Goal: Task Accomplishment & Management: Use online tool/utility

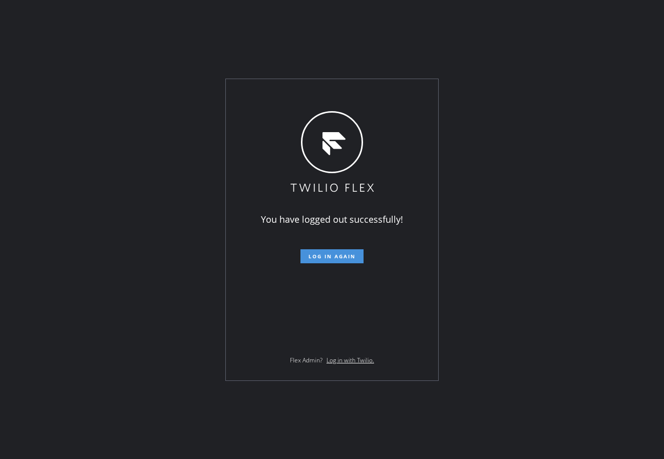
click at [344, 260] on button "Log in again" at bounding box center [331, 256] width 63 height 14
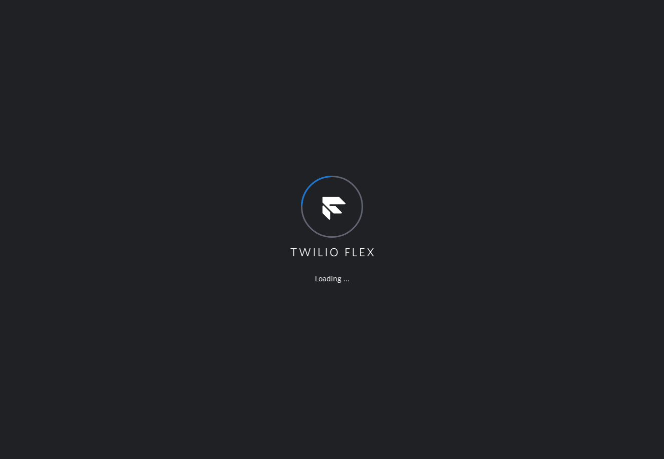
click at [492, 41] on div "Loading ..." at bounding box center [332, 229] width 664 height 459
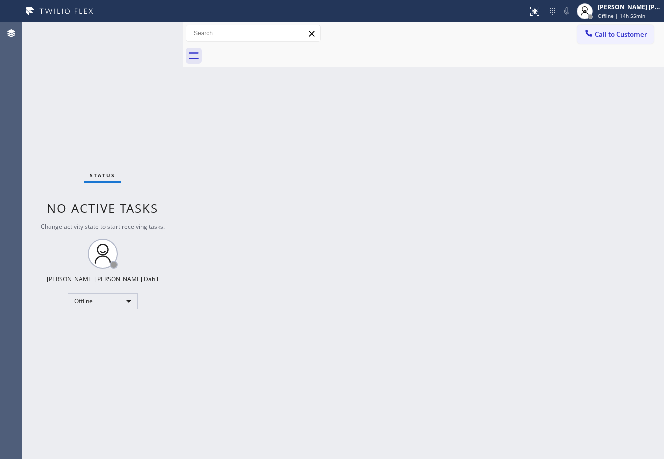
drag, startPoint x: 161, startPoint y: 30, endPoint x: 314, endPoint y: 253, distance: 270.5
click at [183, 39] on div at bounding box center [183, 240] width 0 height 437
click at [407, 339] on div "Back to Dashboard Change Sender ID Customers Technicians Select a contact Outbo…" at bounding box center [424, 240] width 480 height 437
click at [148, 30] on div "Status No active tasks Change activity state to start receiving tasks. Joshua J…" at bounding box center [103, 240] width 162 height 437
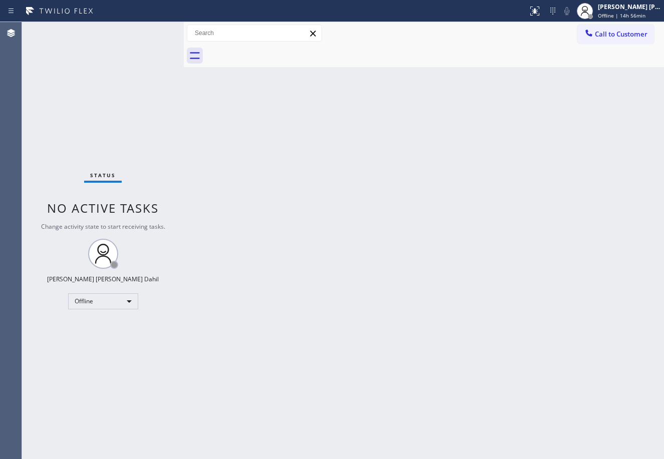
click at [148, 30] on div "Status No active tasks Change activity state to start receiving tasks. Joshua J…" at bounding box center [103, 240] width 162 height 437
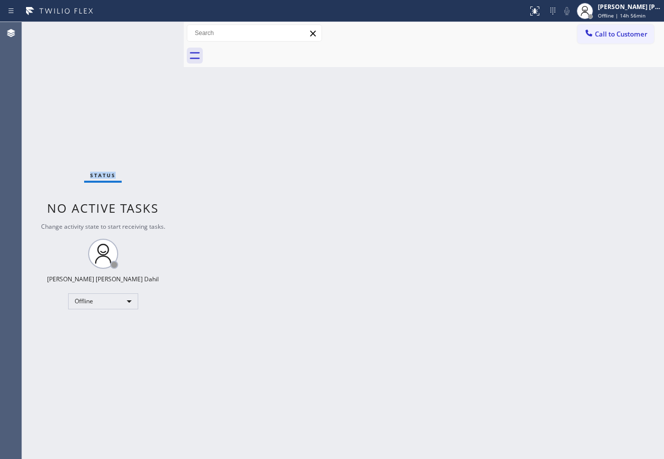
click at [148, 30] on div "Status No active tasks Change activity state to start receiving tasks. Joshua J…" at bounding box center [103, 240] width 162 height 437
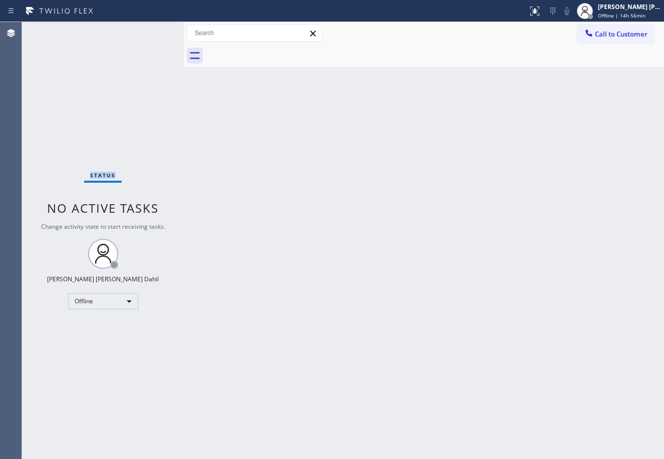
click at [148, 30] on div "Status No active tasks Change activity state to start receiving tasks. Joshua J…" at bounding box center [103, 240] width 162 height 437
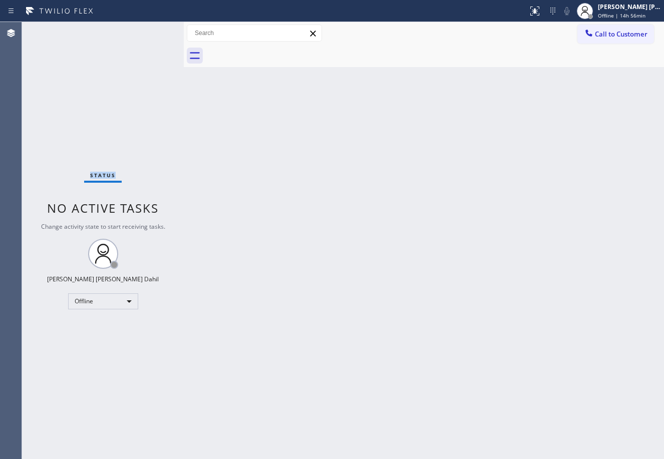
click at [148, 30] on div "Status No active tasks Change activity state to start receiving tasks. Joshua J…" at bounding box center [103, 240] width 162 height 437
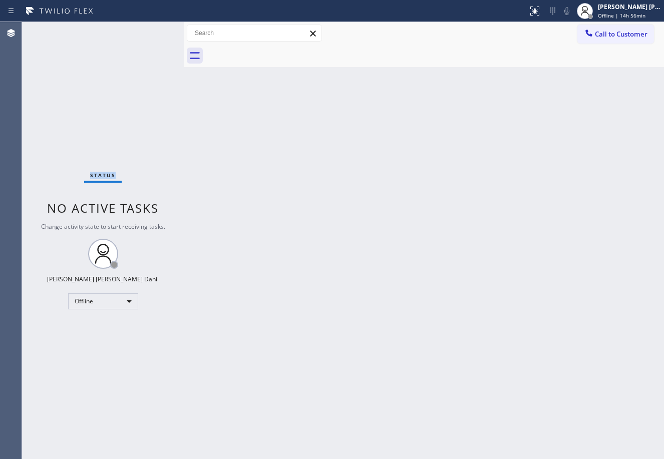
click at [148, 30] on div "Status No active tasks Change activity state to start receiving tasks. Joshua J…" at bounding box center [103, 240] width 162 height 437
click at [135, 56] on div "Status No active tasks Change activity state to start receiving tasks. Joshua J…" at bounding box center [103, 240] width 162 height 437
click at [148, 30] on div "Status No active tasks Change activity state to start receiving tasks. Joshua J…" at bounding box center [103, 240] width 162 height 437
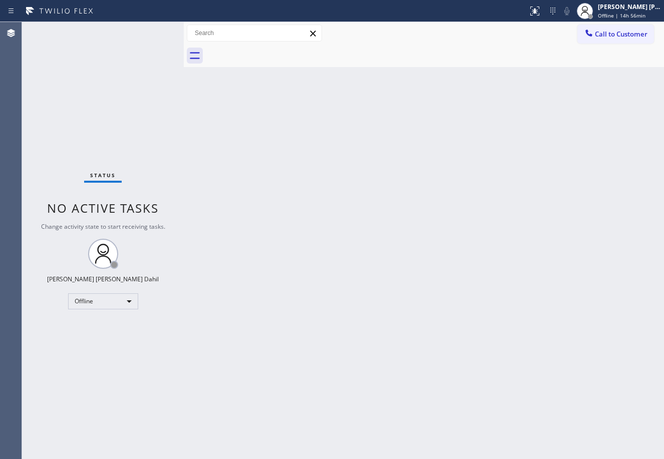
click at [148, 30] on div "Status No active tasks Change activity state to start receiving tasks. Joshua J…" at bounding box center [103, 240] width 162 height 437
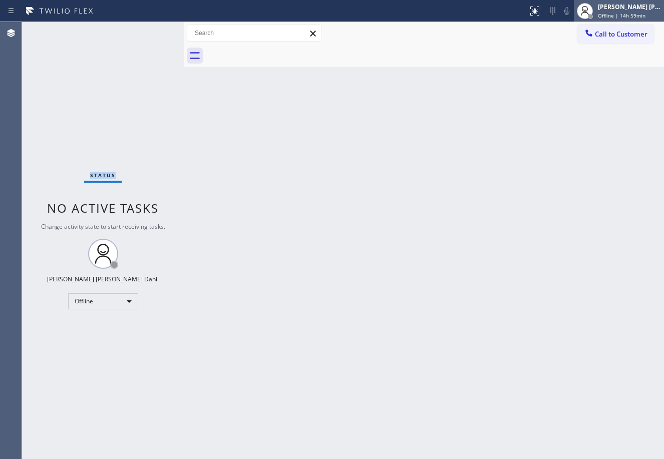
click at [627, 16] on span "Offline | 14h 59min" at bounding box center [622, 15] width 48 height 7
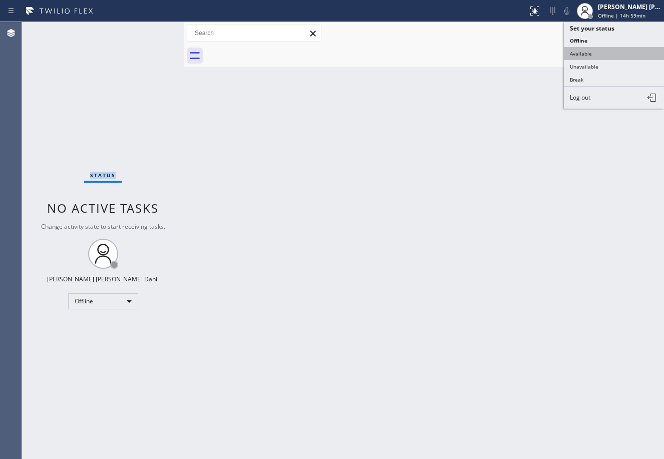
drag, startPoint x: 605, startPoint y: 57, endPoint x: 593, endPoint y: 154, distance: 97.9
click at [605, 57] on button "Available" at bounding box center [614, 53] width 100 height 13
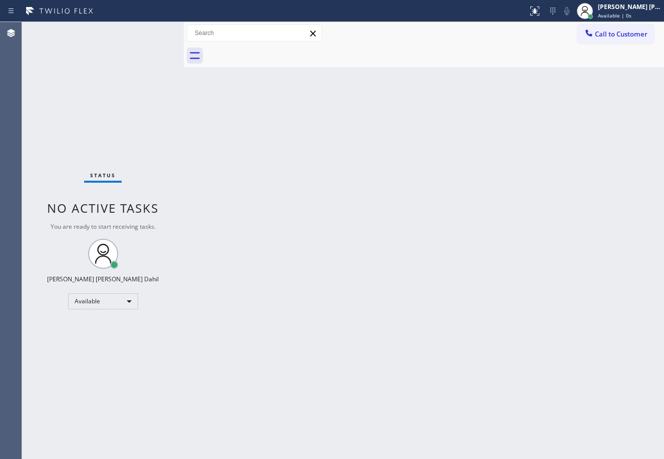
click at [442, 387] on div "Back to Dashboard Change Sender ID Customers Technicians Select a contact Outbo…" at bounding box center [424, 240] width 480 height 437
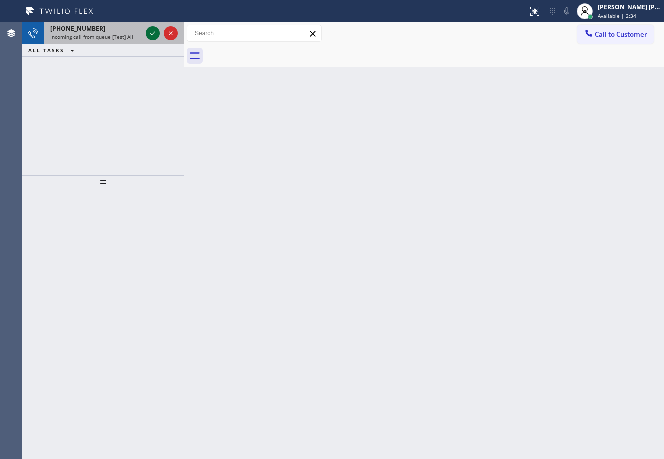
click at [148, 30] on icon at bounding box center [153, 33] width 12 height 12
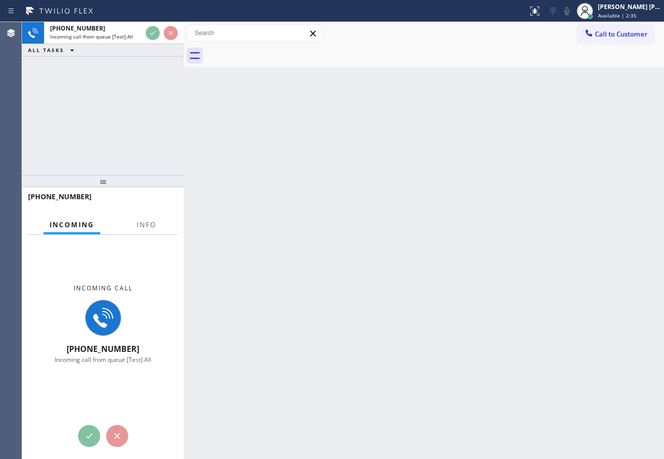
click at [144, 232] on div at bounding box center [147, 233] width 32 height 2
click at [144, 231] on button "Info" at bounding box center [147, 225] width 32 height 20
click at [144, 227] on span "Info" at bounding box center [147, 224] width 20 height 9
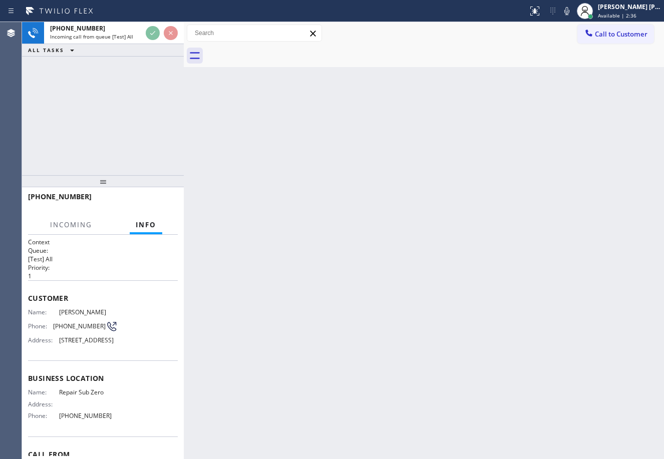
click at [144, 227] on span "Info" at bounding box center [146, 224] width 21 height 9
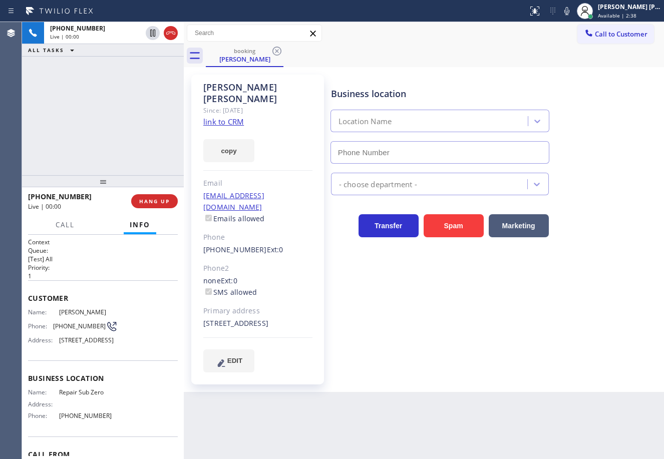
type input "(888) 990-7050"
click at [215, 117] on link "link to CRM" at bounding box center [223, 122] width 41 height 10
click at [108, 100] on div "+13212788222 Live | 03:50 ALL TASKS ALL TASKS ACTIVE TASKS TASKS IN WRAP UP" at bounding box center [103, 98] width 162 height 153
click at [108, 100] on div "+13212788222 Live | 03:51 ALL TASKS ALL TASKS ACTIVE TASKS TASKS IN WRAP UP" at bounding box center [103, 98] width 162 height 153
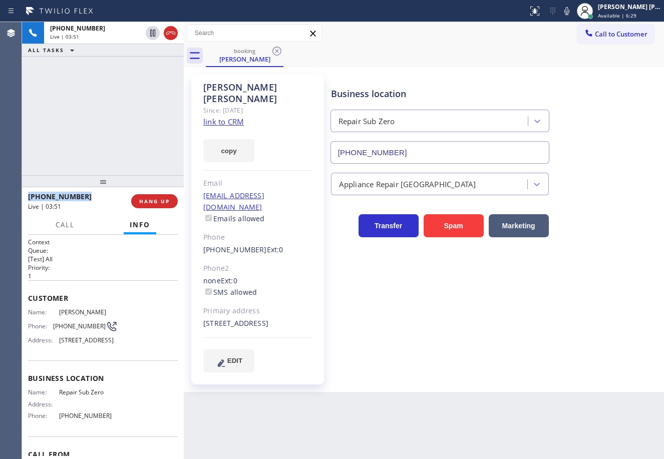
click at [108, 100] on div "+13212788222 Live | 03:51 ALL TASKS ALL TASKS ACTIVE TASKS TASKS IN WRAP UP" at bounding box center [103, 98] width 162 height 153
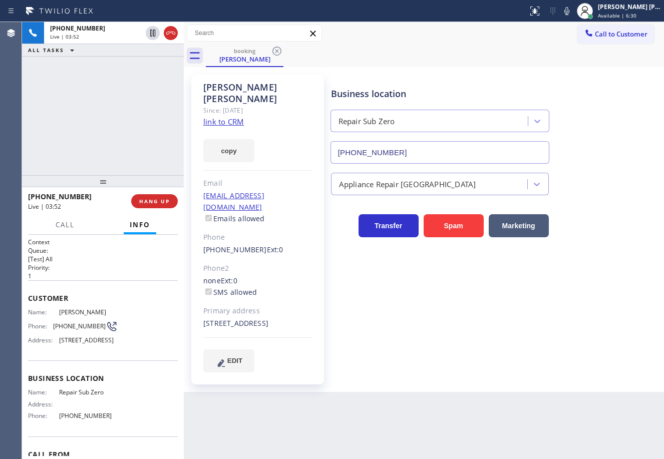
drag, startPoint x: 464, startPoint y: 90, endPoint x: 543, endPoint y: 59, distance: 85.5
click at [468, 89] on div "Business location" at bounding box center [440, 94] width 218 height 14
drag, startPoint x: 577, startPoint y: 14, endPoint x: 537, endPoint y: 30, distance: 43.3
click at [573, 14] on icon at bounding box center [567, 11] width 12 height 12
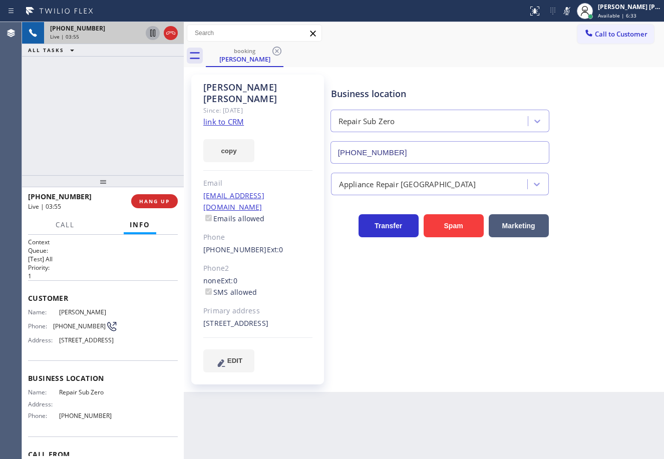
click at [151, 35] on icon at bounding box center [152, 33] width 5 height 7
drag, startPoint x: 117, startPoint y: 76, endPoint x: 137, endPoint y: 64, distance: 23.1
click at [117, 76] on div "+13212788222 Live | 06:08 ALL TASKS ALL TASKS ACTIVE TASKS TASKS IN WRAP UP" at bounding box center [103, 98] width 162 height 153
click at [147, 31] on icon at bounding box center [153, 33] width 12 height 12
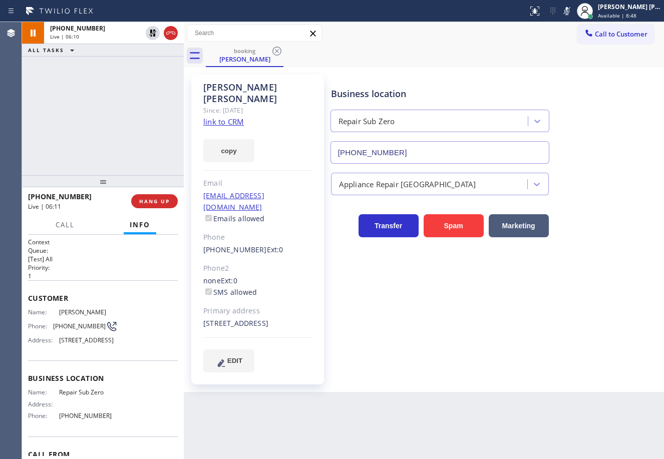
click at [573, 13] on icon at bounding box center [567, 11] width 12 height 12
drag, startPoint x: 150, startPoint y: 82, endPoint x: 169, endPoint y: 78, distance: 19.0
click at [150, 83] on div "+13212788222 Live | 06:34 ALL TASKS ALL TASKS ACTIVE TASKS TASKS IN WRAP UP" at bounding box center [103, 98] width 162 height 153
click at [573, 13] on icon at bounding box center [567, 11] width 12 height 12
click at [561, 24] on div "Call to Customer Outbound call Location Search location Your caller id phone nu…" at bounding box center [424, 33] width 480 height 23
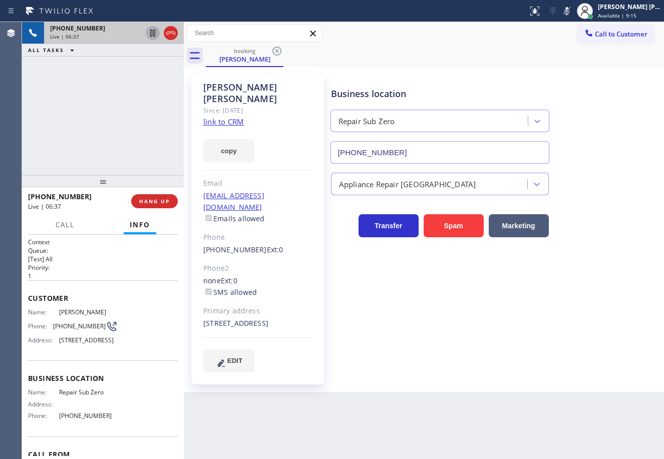
click at [152, 34] on icon at bounding box center [152, 33] width 5 height 7
click at [73, 82] on div "+13212788222 Live | 07:45 ALL TASKS ALL TASKS ACTIVE TASKS TASKS IN WRAP UP (94…" at bounding box center [103, 98] width 162 height 153
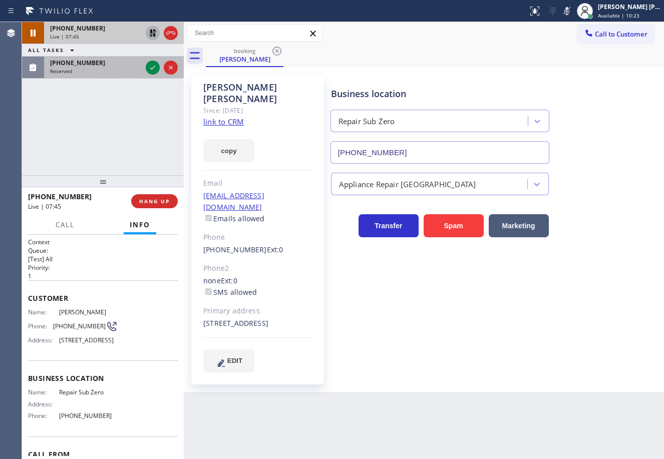
click at [114, 71] on div "Reserved" at bounding box center [96, 71] width 92 height 7
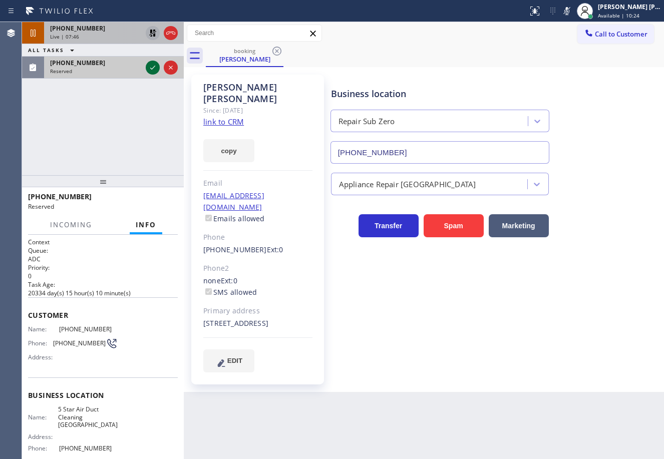
click at [151, 68] on icon at bounding box center [153, 68] width 12 height 12
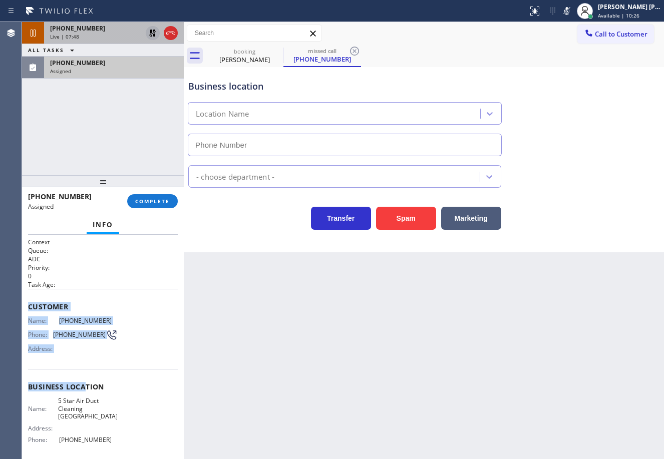
type input "(949) 303-7577"
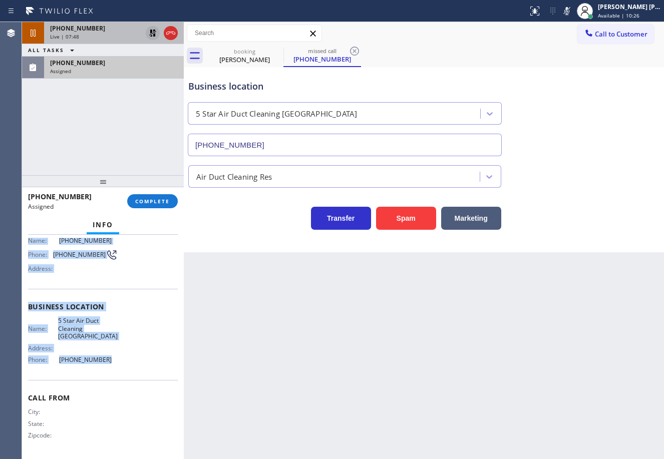
drag, startPoint x: 24, startPoint y: 306, endPoint x: 130, endPoint y: 293, distance: 107.0
click at [122, 360] on div "Context Queue: ADC Priority: 0 Task Age: Customer Name: (949) 946-4351 Phone: (…" at bounding box center [103, 347] width 162 height 224
click at [148, 204] on span "COMPLETE" at bounding box center [152, 201] width 35 height 7
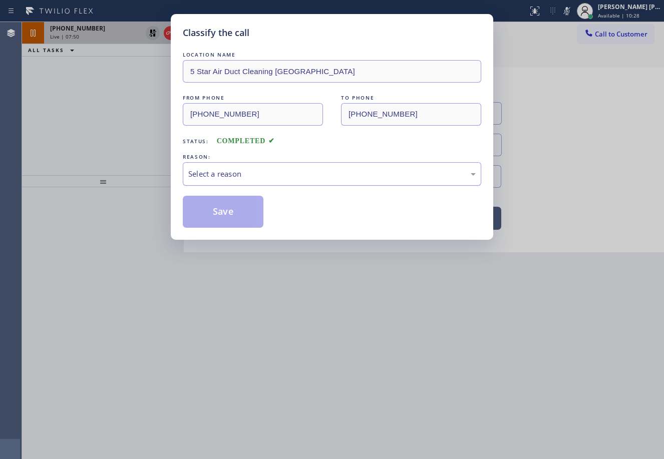
click at [268, 172] on div "Select a reason" at bounding box center [331, 174] width 287 height 12
click at [232, 214] on button "Save" at bounding box center [223, 212] width 81 height 32
click at [232, 213] on button "Save" at bounding box center [223, 212] width 81 height 32
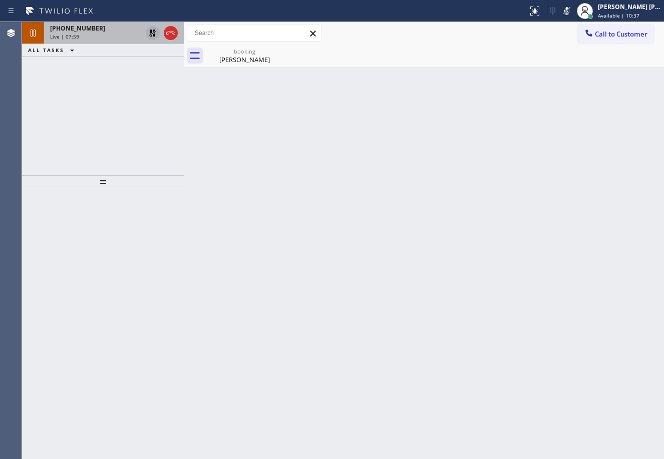
click at [108, 40] on div "+13212788222 Live | 07:59" at bounding box center [94, 33] width 100 height 22
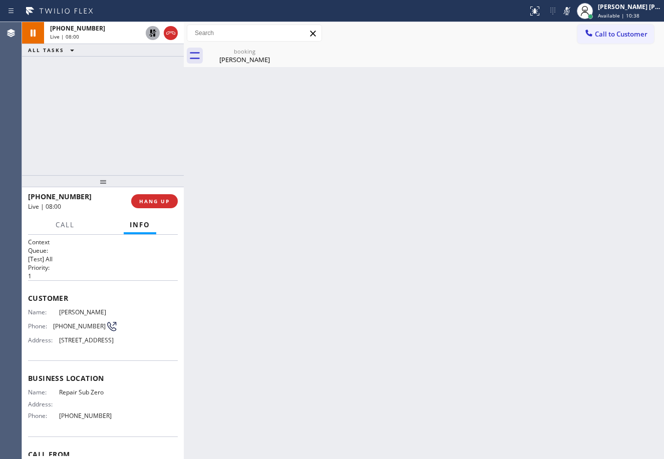
click at [149, 35] on icon at bounding box center [153, 33] width 12 height 12
click at [569, 12] on icon at bounding box center [566, 11] width 5 height 8
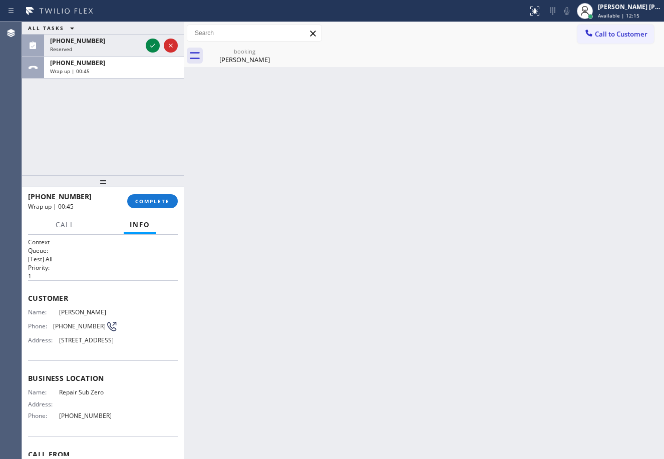
drag, startPoint x: 105, startPoint y: 122, endPoint x: 105, endPoint y: 134, distance: 12.5
click at [105, 122] on div "ALL TASKS ALL TASKS ACTIVE TASKS TASKS IN WRAP UP (407) 324-6655 Reserved +1321…" at bounding box center [103, 98] width 162 height 153
click at [162, 211] on div "+13212788222 Wrap up | 00:46 COMPLETE" at bounding box center [103, 201] width 150 height 26
click at [163, 207] on button "COMPLETE" at bounding box center [152, 201] width 51 height 14
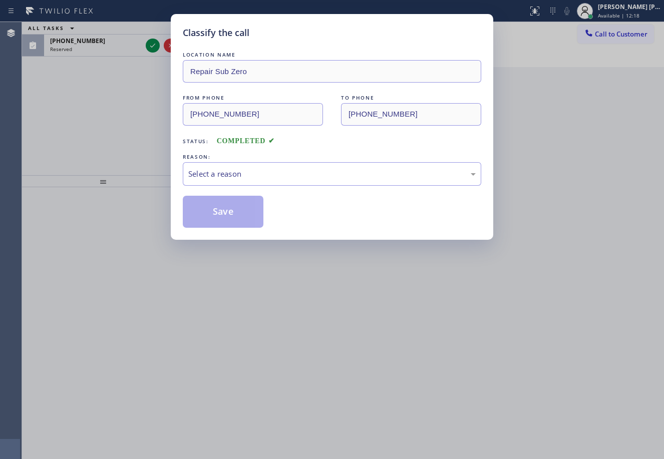
click at [254, 177] on div "Select a reason" at bounding box center [331, 174] width 287 height 12
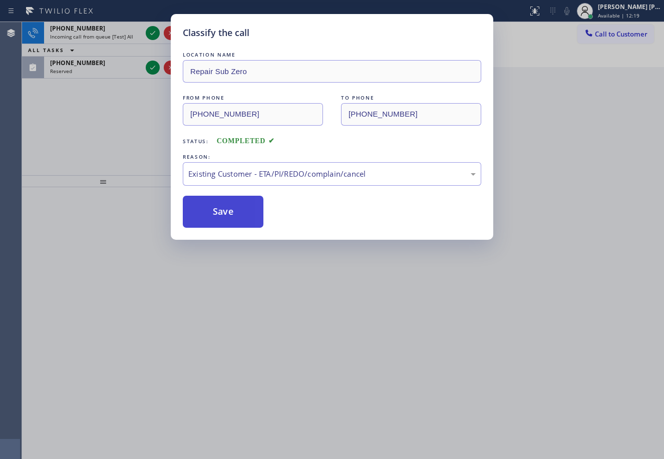
drag, startPoint x: 249, startPoint y: 229, endPoint x: 216, endPoint y: 211, distance: 37.6
click at [216, 211] on button "Save" at bounding box center [223, 212] width 81 height 32
click at [215, 206] on button "Save" at bounding box center [223, 212] width 81 height 32
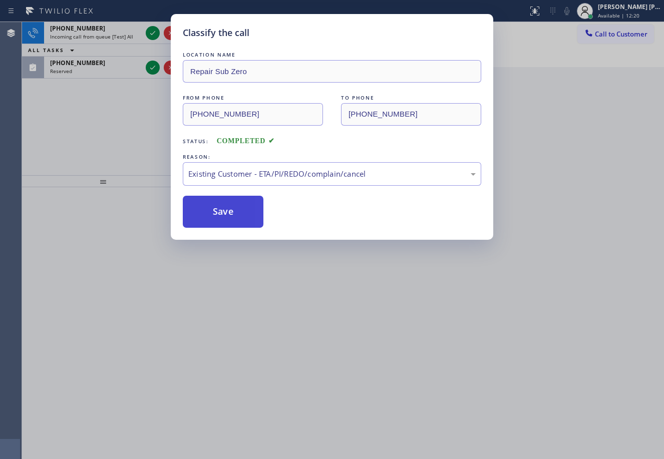
click at [215, 206] on button "Save" at bounding box center [223, 212] width 81 height 32
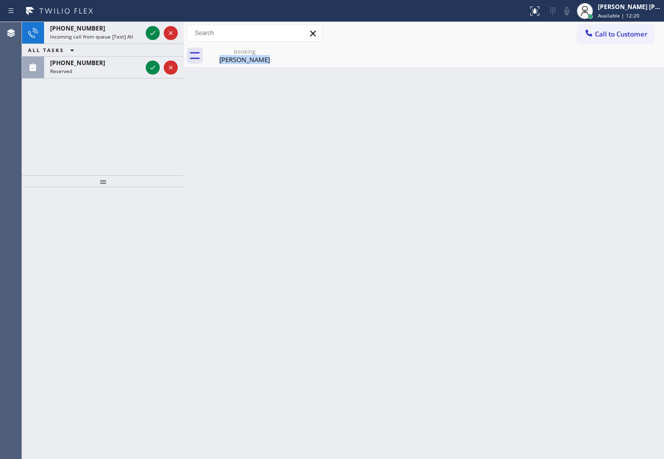
click at [215, 206] on div "Back to Dashboard Change Sender ID Customers Technicians Select a contact Outbo…" at bounding box center [424, 240] width 480 height 437
click at [155, 68] on icon at bounding box center [153, 68] width 12 height 12
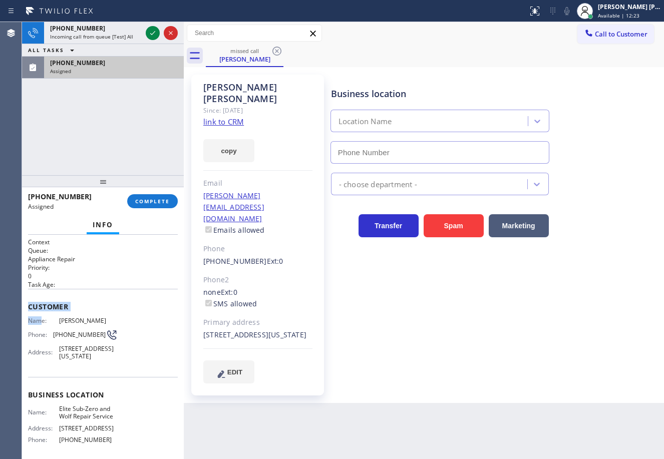
type input "(833) 384-0080"
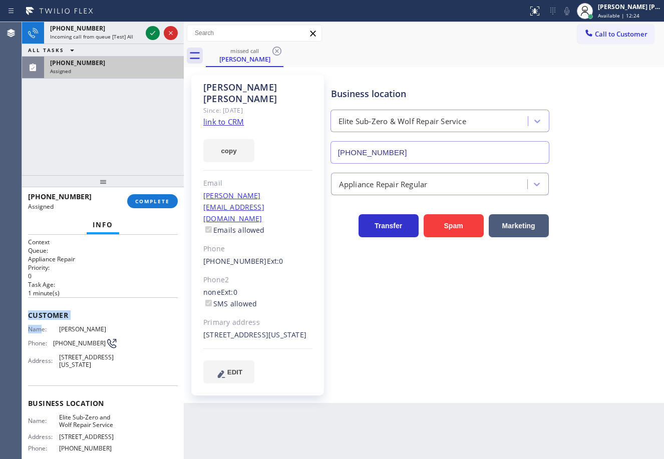
scroll to position [96, 0]
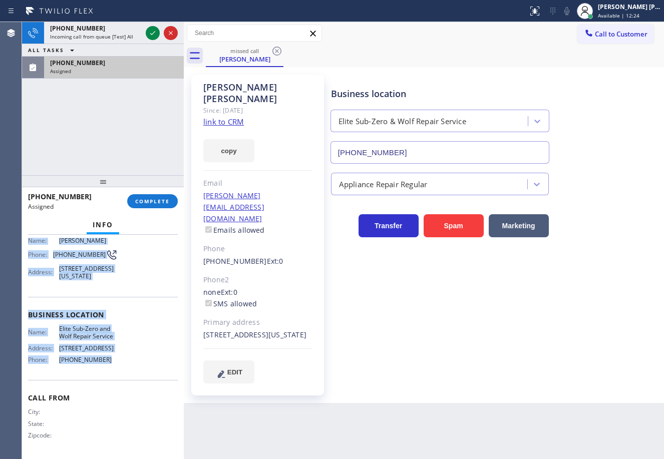
drag, startPoint x: 40, startPoint y: 316, endPoint x: 158, endPoint y: 305, distance: 119.2
click at [138, 378] on div "Context Queue: Appliance Repair Priority: 0 Task Age: 1 minute(s) Customer Name…" at bounding box center [103, 302] width 150 height 307
click at [151, 204] on span "COMPLETE" at bounding box center [152, 201] width 35 height 7
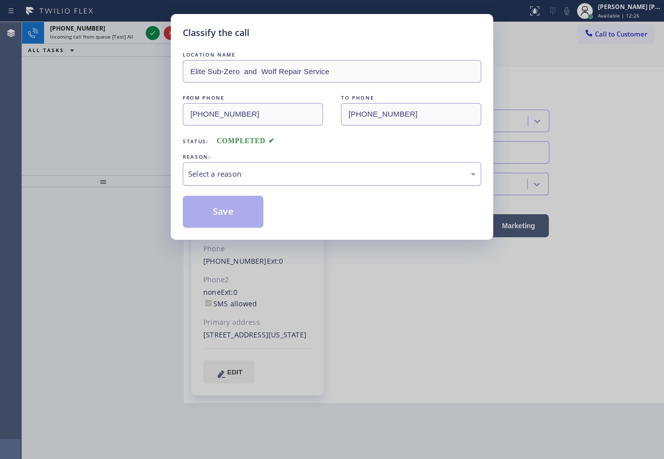
drag, startPoint x: 214, startPoint y: 180, endPoint x: 221, endPoint y: 184, distance: 8.1
click at [217, 176] on div "Select a reason" at bounding box center [331, 174] width 287 height 12
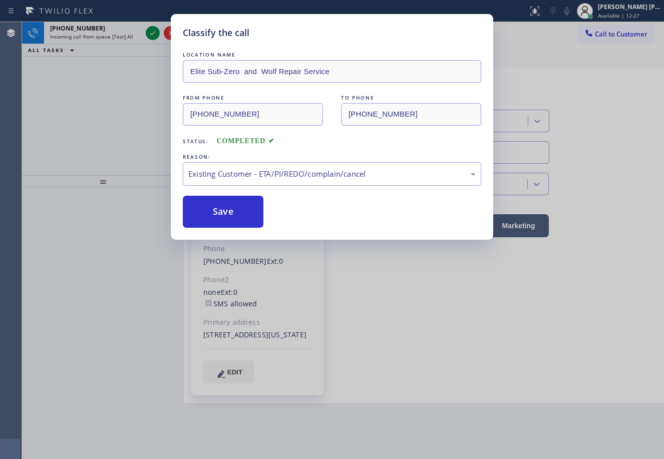
drag, startPoint x: 229, startPoint y: 232, endPoint x: 221, endPoint y: 229, distance: 9.0
click at [221, 229] on div "Classify the call LOCATION NAME Elite Sub-Zero and Wolf Repair Service FROM PHO…" at bounding box center [332, 127] width 323 height 226
click at [221, 227] on div "Classify the call LOCATION NAME Elite Sub-Zero and Wolf Repair Service FROM PHO…" at bounding box center [332, 127] width 323 height 226
click at [220, 220] on button "Save" at bounding box center [223, 212] width 81 height 32
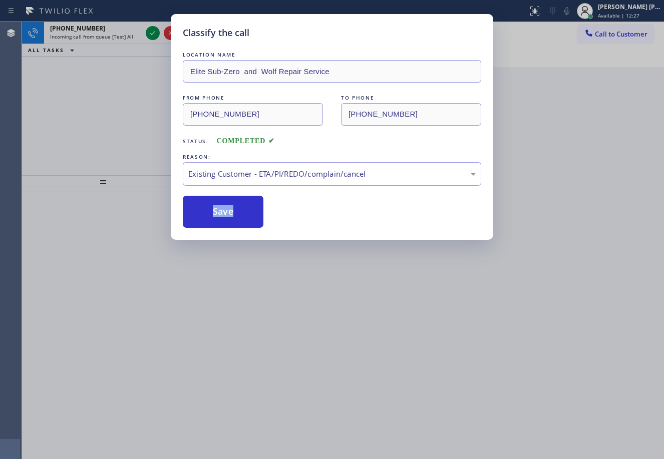
drag, startPoint x: 220, startPoint y: 220, endPoint x: 197, endPoint y: 113, distance: 110.2
click at [220, 218] on button "Save" at bounding box center [223, 212] width 81 height 32
click at [154, 33] on div "Classify the call LOCATION NAME Elite Sub-Zero and Wolf Repair Service FROM PHO…" at bounding box center [332, 229] width 664 height 459
click at [154, 33] on div "Classify the call LOCATION NAME 5 Star Air Duct Cleaning Laguna Niguel FROM PHO…" at bounding box center [343, 240] width 642 height 437
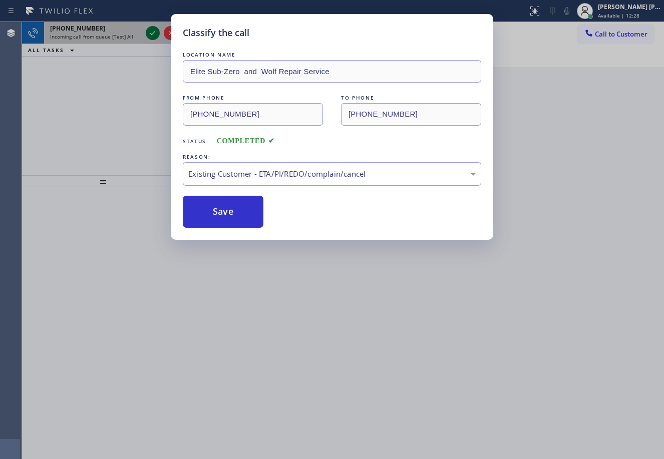
click at [154, 34] on icon at bounding box center [153, 33] width 12 height 12
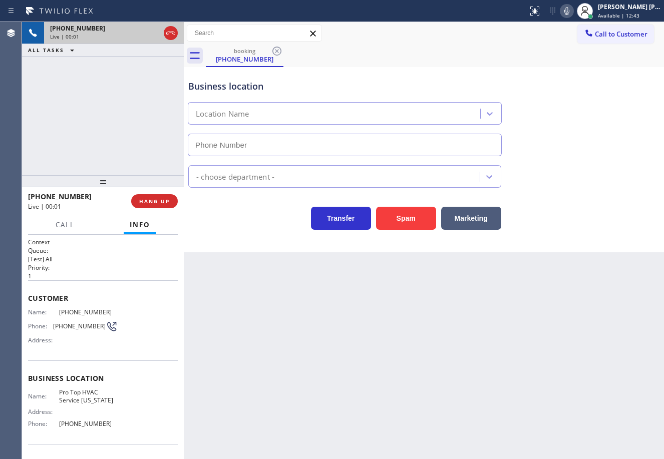
type input "(917) 997-1863"
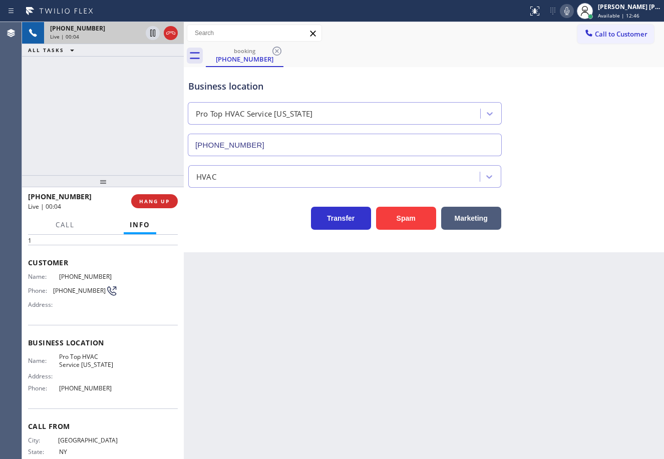
scroll to position [64, 0]
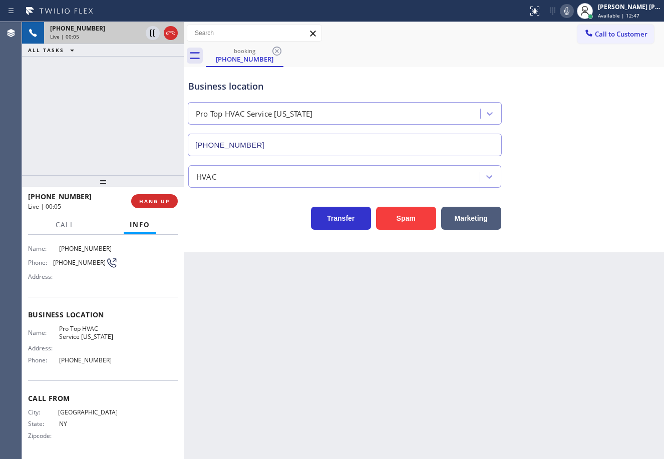
click at [81, 162] on div "+13329100535 Live | 00:05 ALL TASKS ALL TASKS ACTIVE TASKS TASKS IN WRAP UP" at bounding box center [103, 98] width 162 height 153
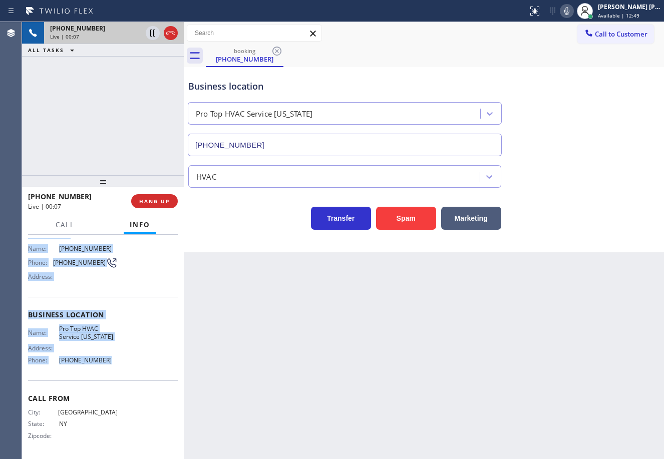
drag, startPoint x: 27, startPoint y: 298, endPoint x: 111, endPoint y: 363, distance: 106.5
click at [111, 363] on div "Context Queue: [Test] All Priority: 1 Customer Name: (332) 910-0535 Phone: (332…" at bounding box center [103, 347] width 162 height 224
copy div "Customer Name: (332) 910-0535 Phone: (332) 910-0535 Address: Business location …"
click at [72, 134] on div "+13329100535 Live | 00:33 ALL TASKS ALL TASKS ACTIVE TASKS TASKS IN WRAP UP" at bounding box center [103, 98] width 162 height 153
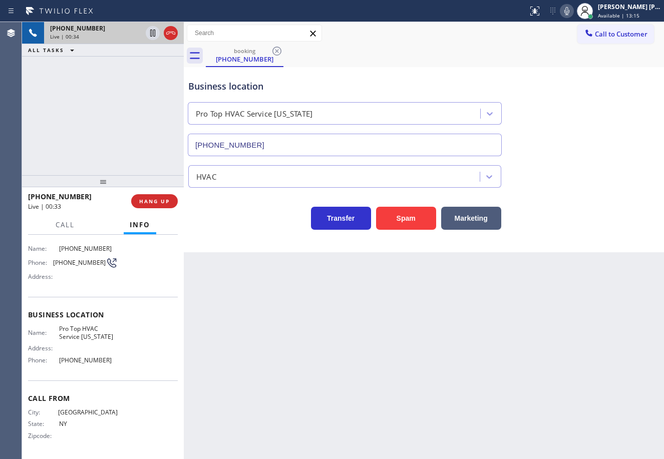
click at [463, 274] on div "Back to Dashboard Change Sender ID Customers Technicians Select a contact Outbo…" at bounding box center [424, 240] width 480 height 437
click at [471, 272] on div "Back to Dashboard Change Sender ID Customers Technicians Select a contact Outbo…" at bounding box center [424, 240] width 480 height 437
click at [489, 214] on button "Marketing" at bounding box center [471, 218] width 60 height 23
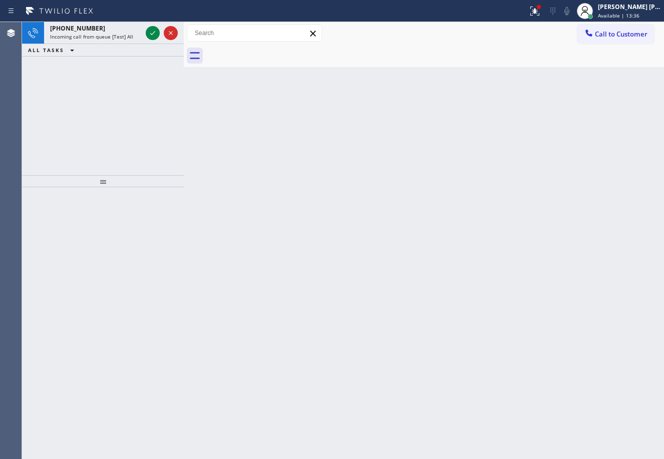
click at [95, 78] on div "+18052847928 Incoming call from queue [Test] All ALL TASKS ALL TASKS ACTIVE TAS…" at bounding box center [103, 98] width 162 height 153
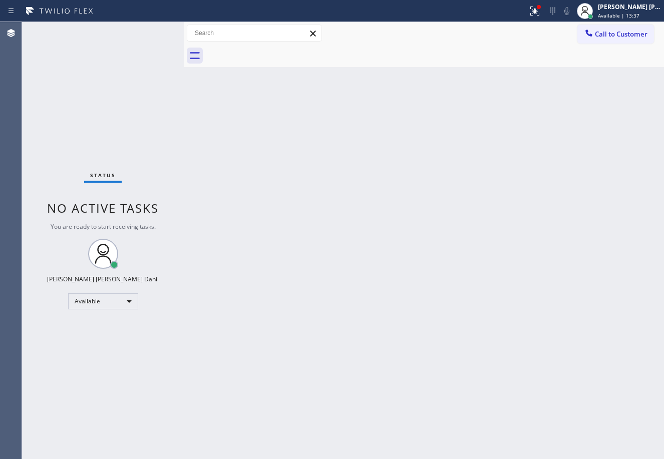
drag, startPoint x: 323, startPoint y: 278, endPoint x: 376, endPoint y: 309, distance: 61.5
click at [356, 294] on div "Back to Dashboard Change Sender ID Customers Technicians Select a contact Outbo…" at bounding box center [424, 240] width 480 height 437
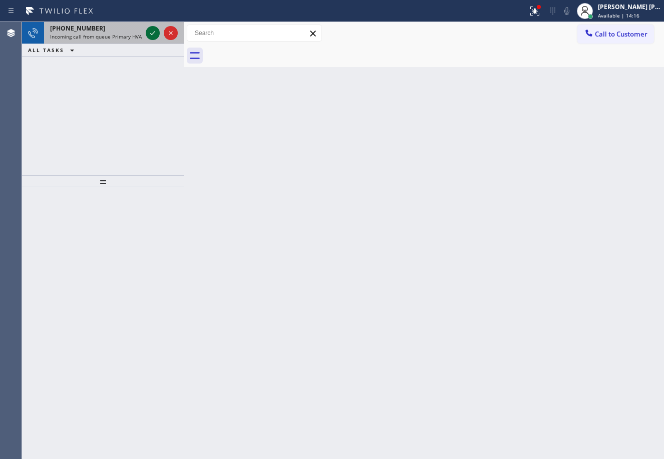
click at [148, 30] on icon at bounding box center [153, 33] width 12 height 12
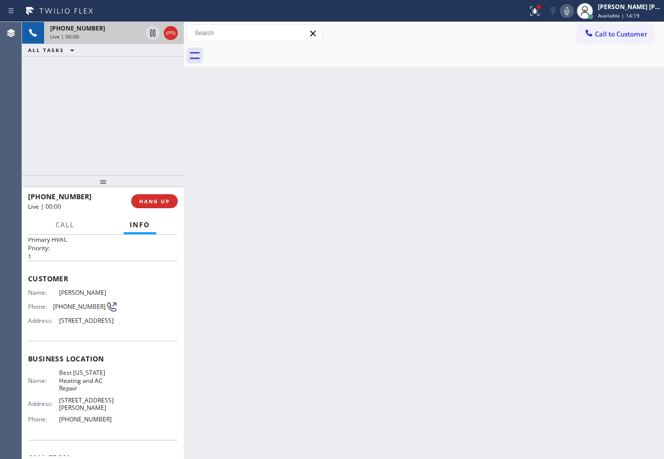
scroll to position [87, 0]
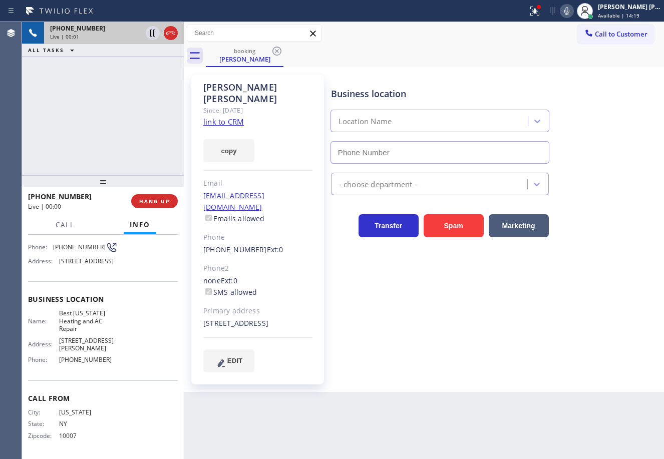
type input "(347) 404-5804"
click at [539, 18] on button at bounding box center [535, 11] width 22 height 22
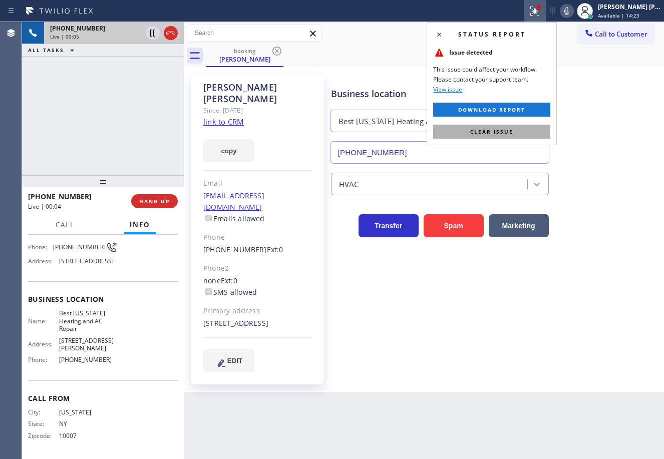
click at [526, 130] on button "Clear issue" at bounding box center [491, 132] width 117 height 14
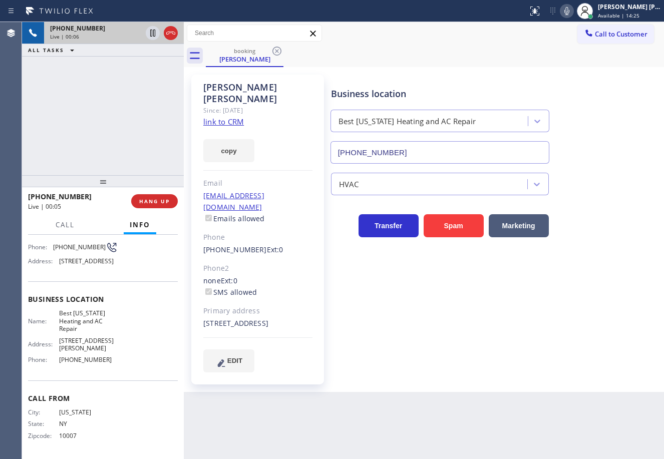
click at [224, 117] on link "link to CRM" at bounding box center [223, 122] width 41 height 10
click at [121, 78] on div "+17182163757 Live | 00:53 ALL TASKS ALL TASKS ACTIVE TASKS TASKS IN WRAP UP" at bounding box center [103, 98] width 162 height 153
click at [150, 33] on icon at bounding box center [153, 33] width 12 height 12
click at [569, 12] on icon at bounding box center [566, 11] width 5 height 8
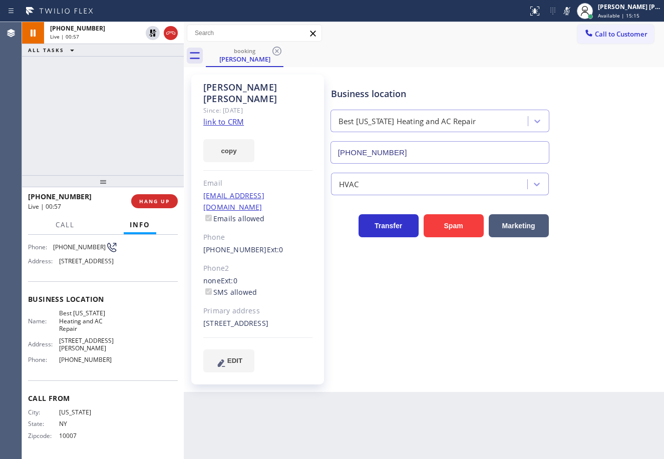
click at [482, 46] on div "booking Dwight Hufman" at bounding box center [435, 56] width 458 height 23
click at [104, 109] on div "+17182163757 Live | 02:30 ALL TASKS ALL TASKS ACTIVE TASKS TASKS IN WRAP UP" at bounding box center [103, 98] width 162 height 153
click at [442, 50] on div "booking Dwight Hufman" at bounding box center [435, 56] width 458 height 23
drag, startPoint x: 579, startPoint y: 10, endPoint x: 568, endPoint y: 25, distance: 18.2
click at [573, 10] on icon at bounding box center [567, 11] width 12 height 12
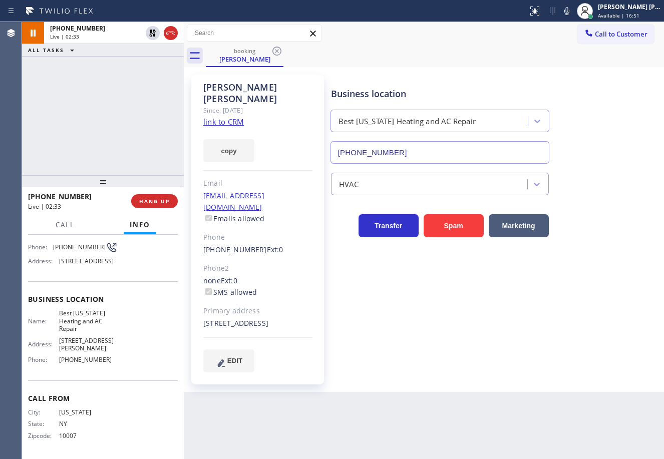
drag, startPoint x: 562, startPoint y: 33, endPoint x: 299, endPoint y: 37, distance: 262.4
click at [546, 36] on div "Call to Customer Outbound call Location Search location Your caller id phone nu…" at bounding box center [424, 34] width 480 height 18
click at [154, 35] on icon at bounding box center [152, 33] width 7 height 7
drag, startPoint x: 144, startPoint y: 71, endPoint x: 155, endPoint y: 95, distance: 26.9
click at [141, 73] on div "+17182163757 Live | 02:34 ALL TASKS ALL TASKS ACTIVE TASKS TASKS IN WRAP UP" at bounding box center [103, 98] width 162 height 153
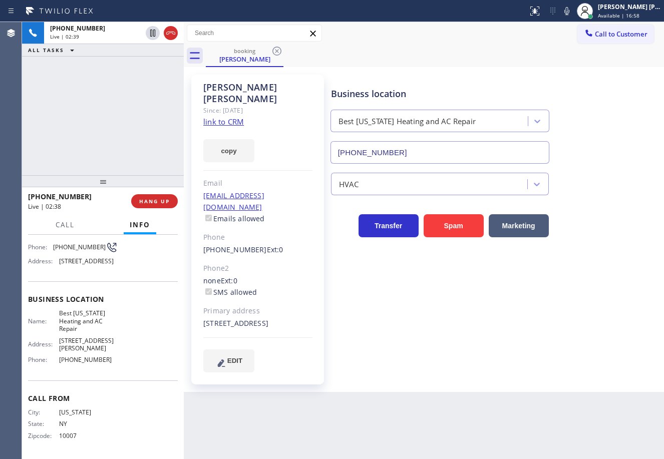
click at [416, 53] on div "booking Dwight Hufman" at bounding box center [435, 56] width 458 height 23
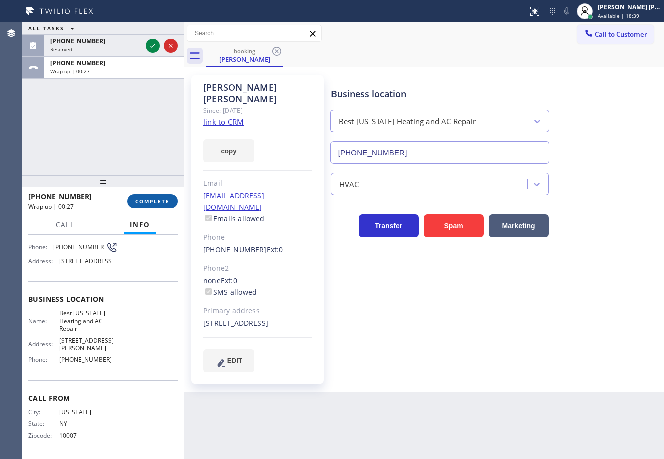
click at [150, 195] on button "COMPLETE" at bounding box center [152, 201] width 51 height 14
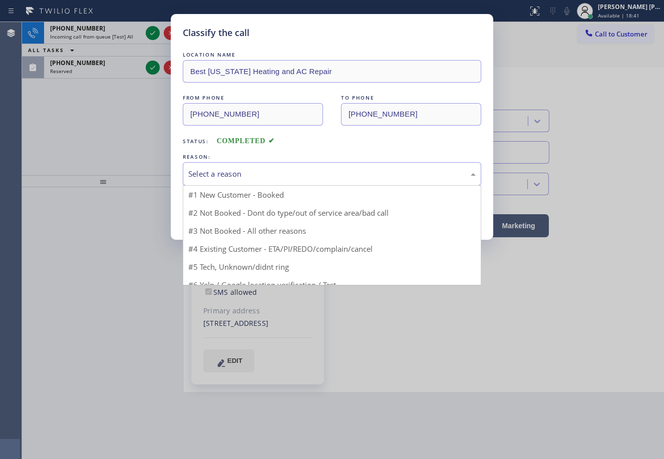
drag, startPoint x: 236, startPoint y: 170, endPoint x: 245, endPoint y: 191, distance: 22.7
click at [237, 170] on div "Select a reason" at bounding box center [331, 174] width 287 height 12
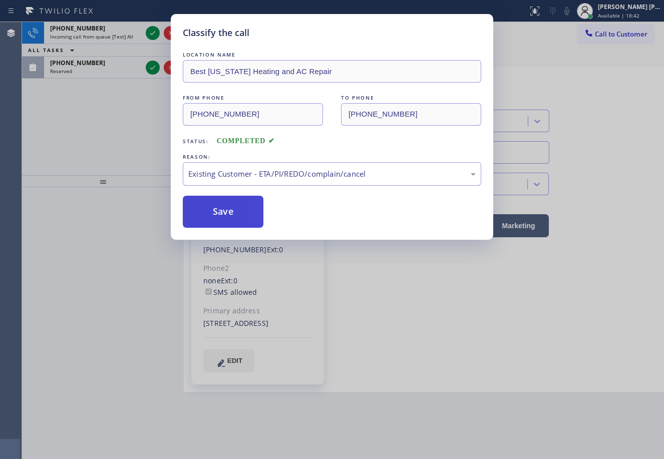
click at [223, 212] on button "Save" at bounding box center [223, 212] width 81 height 32
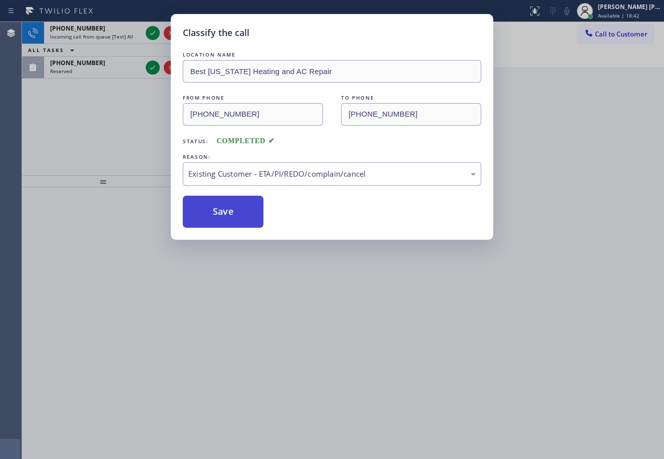
click at [223, 212] on button "Save" at bounding box center [223, 212] width 81 height 32
click at [145, 29] on div "Classify the call LOCATION NAME Best New York Heating and AC Repair FROM PHONE …" at bounding box center [332, 229] width 664 height 459
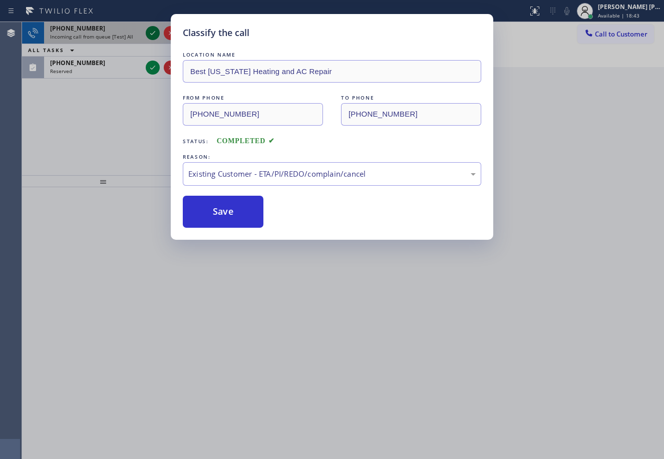
click at [154, 32] on div "Classify the call LOCATION NAME 5 Star Air Duct Cleaning Laguna Niguel FROM PHO…" at bounding box center [343, 240] width 642 height 437
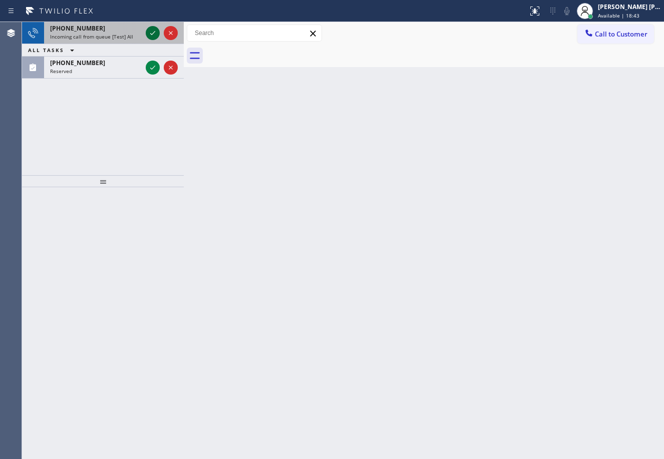
click at [154, 32] on icon at bounding box center [153, 33] width 12 height 12
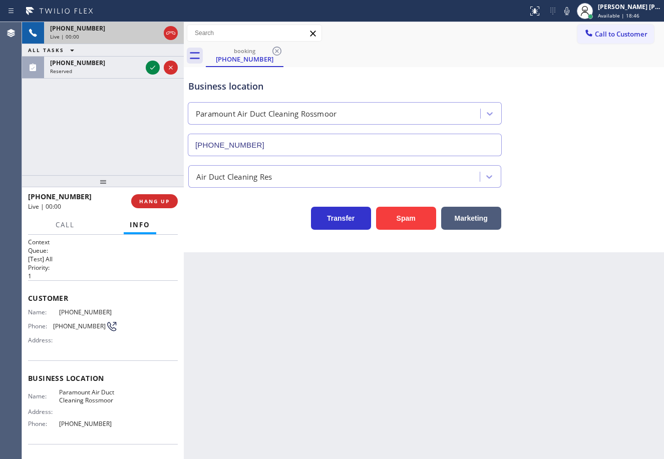
type input "(562) 502-1707"
click at [77, 107] on div "+19099144779 Live | 00:07 ALL TASKS ALL TASKS ACTIVE TASKS TASKS IN WRAP UP (64…" at bounding box center [103, 98] width 162 height 153
click at [120, 65] on div "(640) 200-6553" at bounding box center [96, 63] width 92 height 9
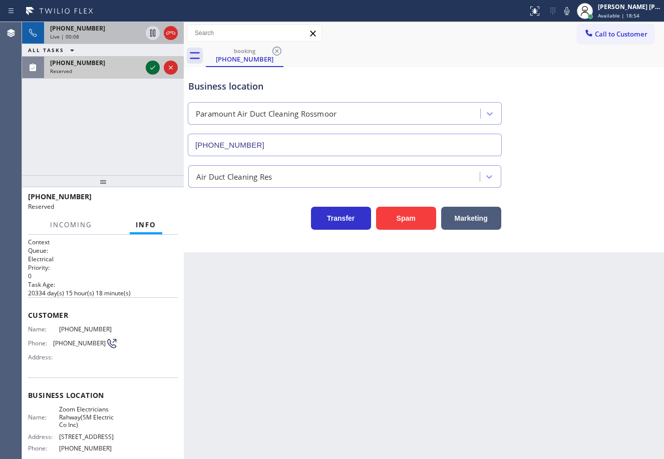
click at [151, 68] on icon at bounding box center [153, 68] width 12 height 12
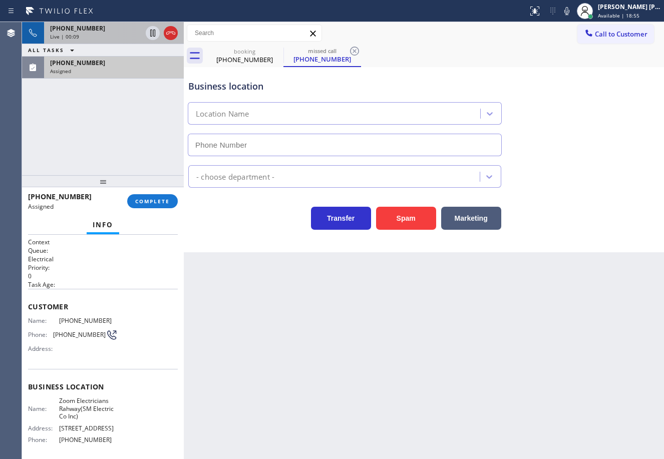
type input "(551) 388-2544"
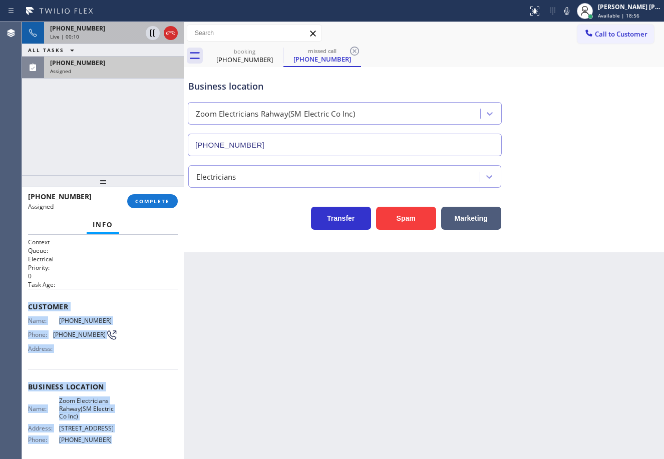
scroll to position [103, 0]
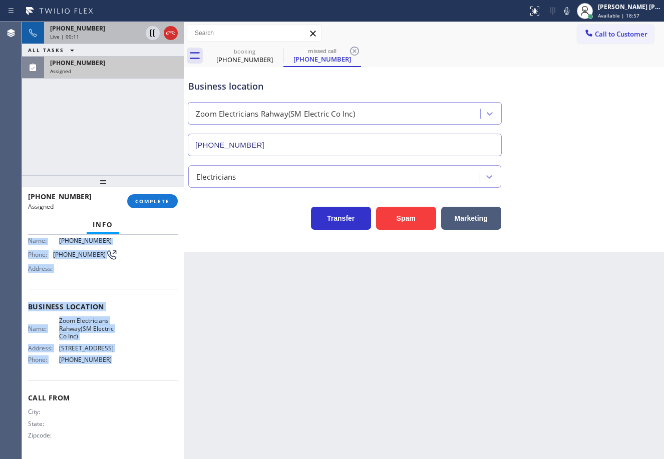
drag, startPoint x: 66, startPoint y: 364, endPoint x: 118, endPoint y: 250, distance: 125.0
click at [112, 359] on div "Context Queue: Electrical Priority: 0 Task Age: Customer Name: (640) 200-6553 P…" at bounding box center [103, 347] width 162 height 224
copy div "Customer Name: (640) 200-6553 Phone: (640) 200-6553 Address: Business location …"
click at [152, 197] on button "COMPLETE" at bounding box center [152, 201] width 51 height 14
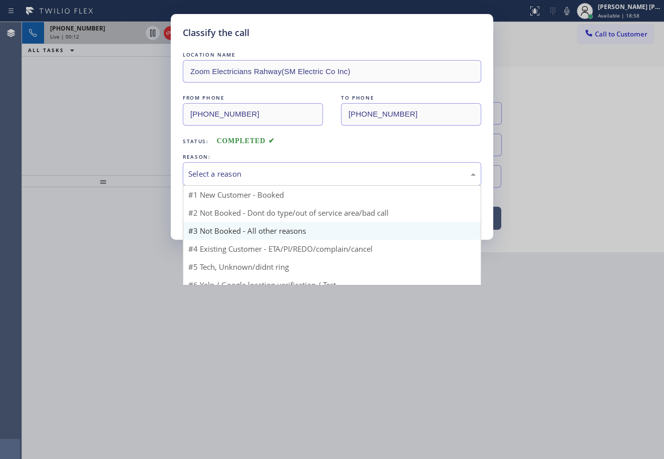
drag, startPoint x: 217, startPoint y: 168, endPoint x: 266, endPoint y: 209, distance: 64.0
click at [217, 168] on div "Select a reason" at bounding box center [331, 174] width 287 height 12
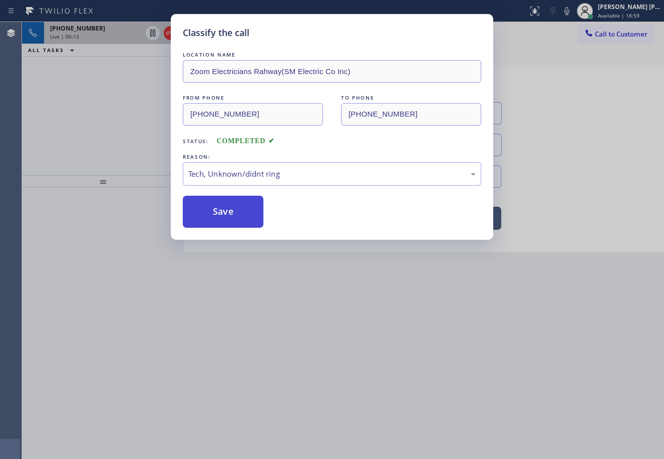
click at [223, 216] on button "Save" at bounding box center [223, 212] width 81 height 32
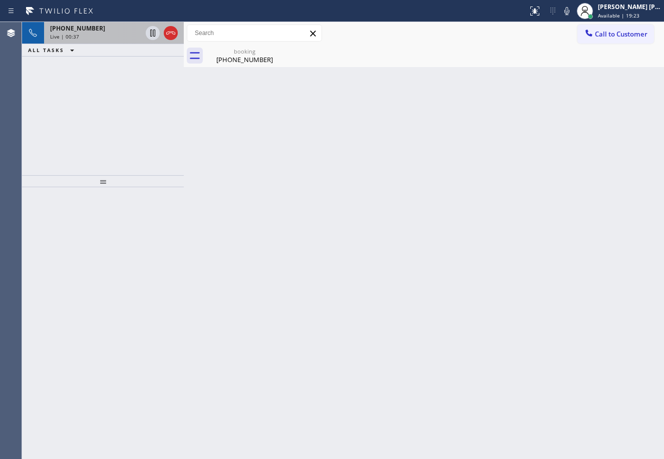
drag, startPoint x: 114, startPoint y: 35, endPoint x: 117, endPoint y: 41, distance: 7.0
click at [114, 35] on div "Live | 00:37" at bounding box center [96, 36] width 92 height 7
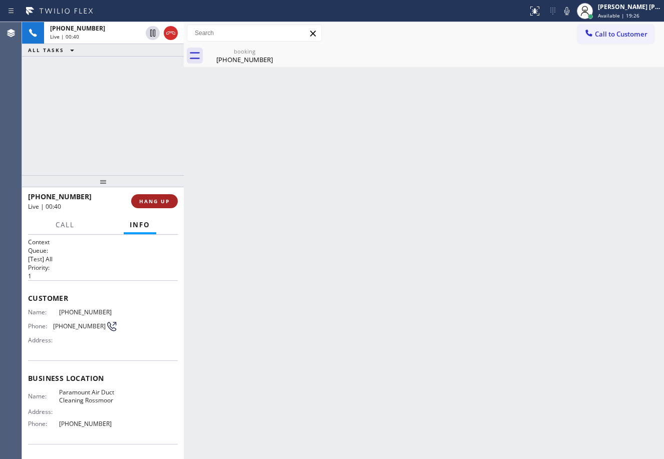
click at [144, 203] on span "HANG UP" at bounding box center [154, 201] width 31 height 7
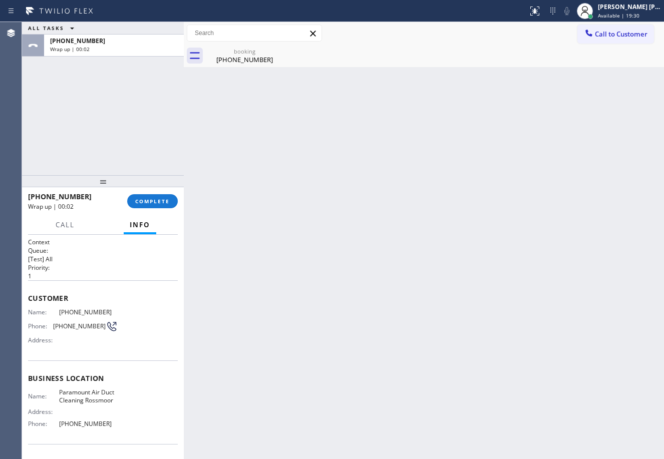
click at [91, 137] on div "ALL TASKS ALL TASKS ACTIVE TASKS TASKS IN WRAP UP +19099144779 Wrap up | 00:02" at bounding box center [103, 98] width 162 height 153
click at [142, 201] on span "COMPLETE" at bounding box center [152, 201] width 35 height 7
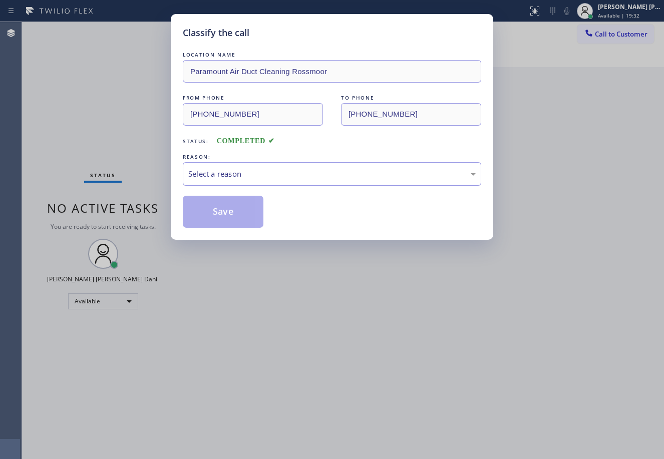
click at [218, 179] on div "Select a reason" at bounding box center [331, 174] width 287 height 12
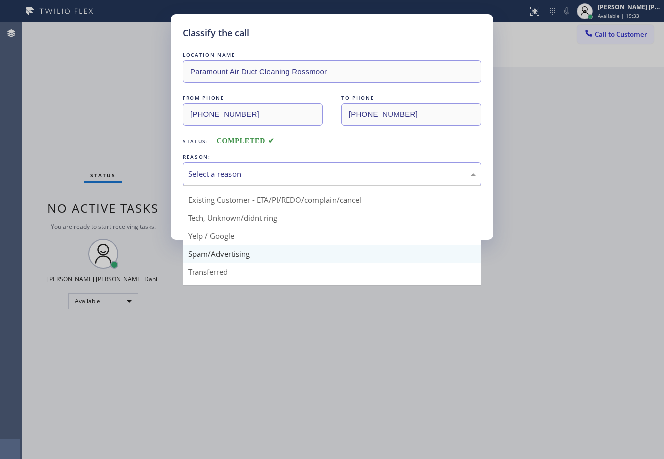
scroll to position [63, 0]
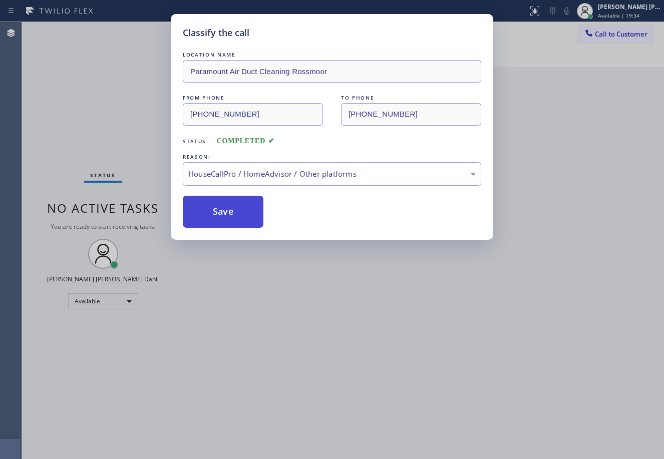
click at [226, 207] on button "Save" at bounding box center [223, 212] width 81 height 32
click at [321, 314] on div "Classify the call LOCATION NAME Paramount Air Duct Cleaning Rossmoor FROM PHONE…" at bounding box center [332, 229] width 664 height 459
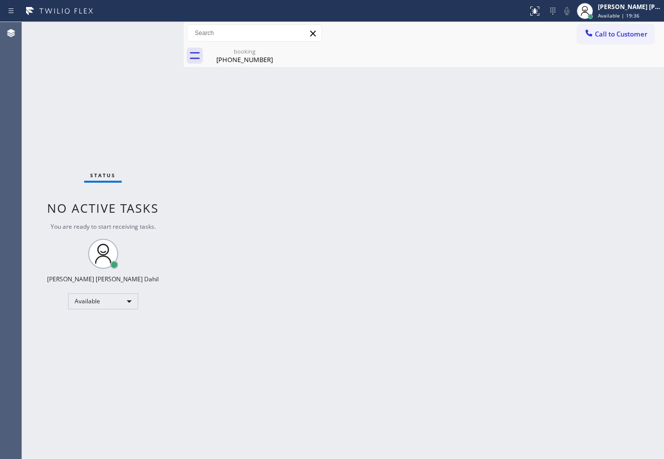
drag, startPoint x: 323, startPoint y: 237, endPoint x: 269, endPoint y: 92, distance: 155.0
click at [317, 227] on div "Back to Dashboard Change Sender ID Customers Technicians Select a contact Outbo…" at bounding box center [424, 240] width 480 height 437
click at [234, 57] on div "(909) 914-4779" at bounding box center [245, 59] width 76 height 9
drag, startPoint x: 273, startPoint y: 110, endPoint x: 448, endPoint y: 6, distance: 204.1
click at [274, 110] on div "Back to Dashboard Change Sender ID Customers Technicians Select a contact Outbo…" at bounding box center [424, 240] width 480 height 437
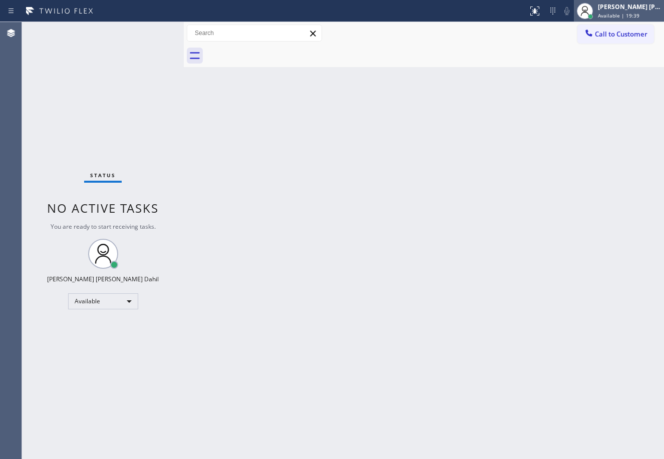
click at [607, 14] on div "Joshua Jake Dahil Available | 19:39" at bounding box center [619, 11] width 90 height 22
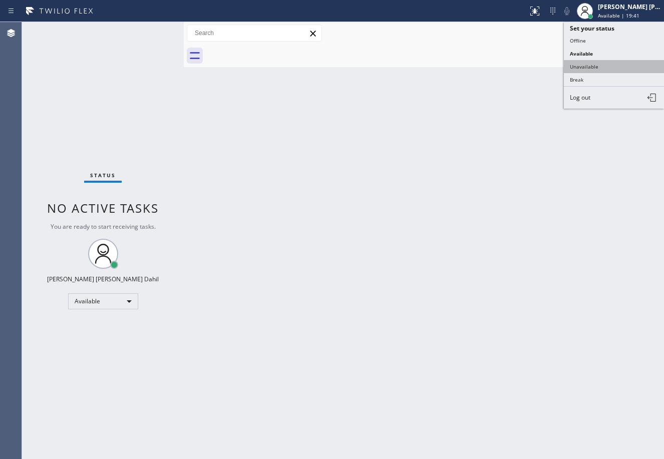
click at [602, 64] on button "Unavailable" at bounding box center [614, 66] width 100 height 13
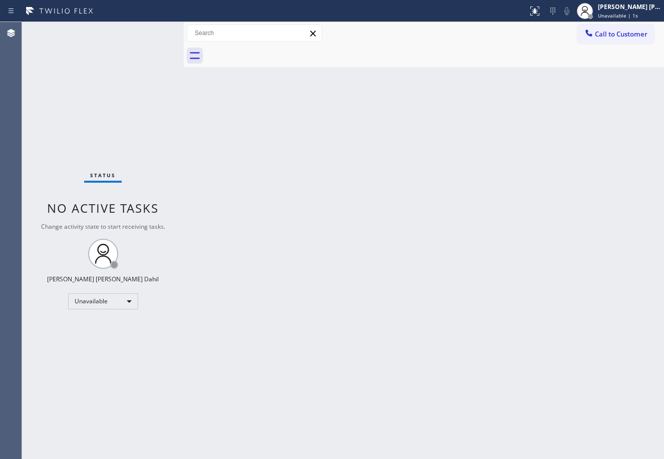
click at [284, 93] on div "Back to Dashboard Change Sender ID Customers Technicians Select a contact Outbo…" at bounding box center [424, 240] width 480 height 437
